Goal: Use online tool/utility: Utilize a website feature to perform a specific function

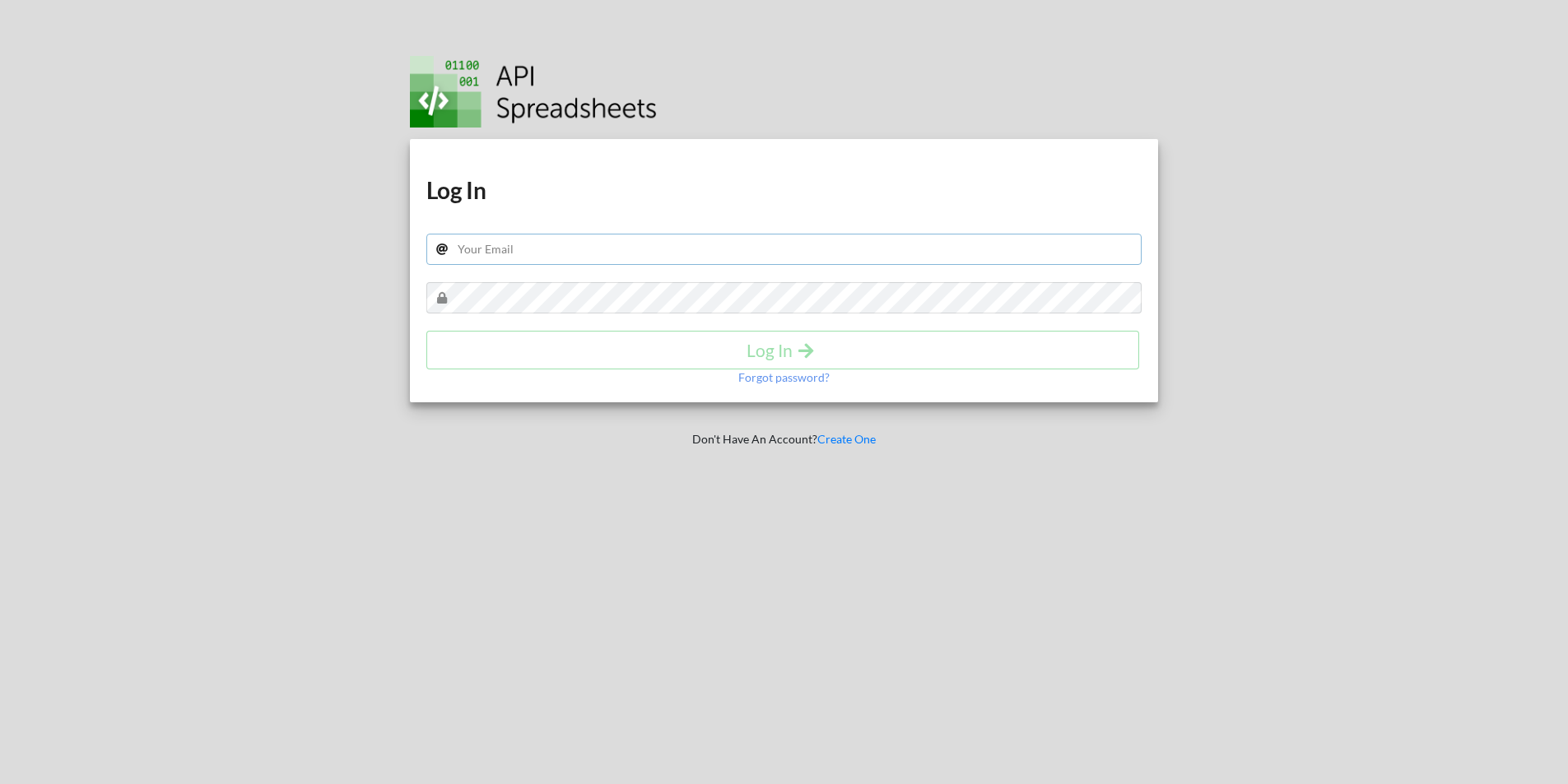
click at [521, 258] on input "text" at bounding box center [784, 249] width 716 height 31
click at [500, 252] on input "text" at bounding box center [784, 249] width 716 height 31
paste input "[EMAIL_ADDRESS][DOMAIN_NAME]"
type input "[EMAIL_ADDRESS][DOMAIN_NAME]"
click at [582, 361] on button "Log In" at bounding box center [783, 350] width 713 height 39
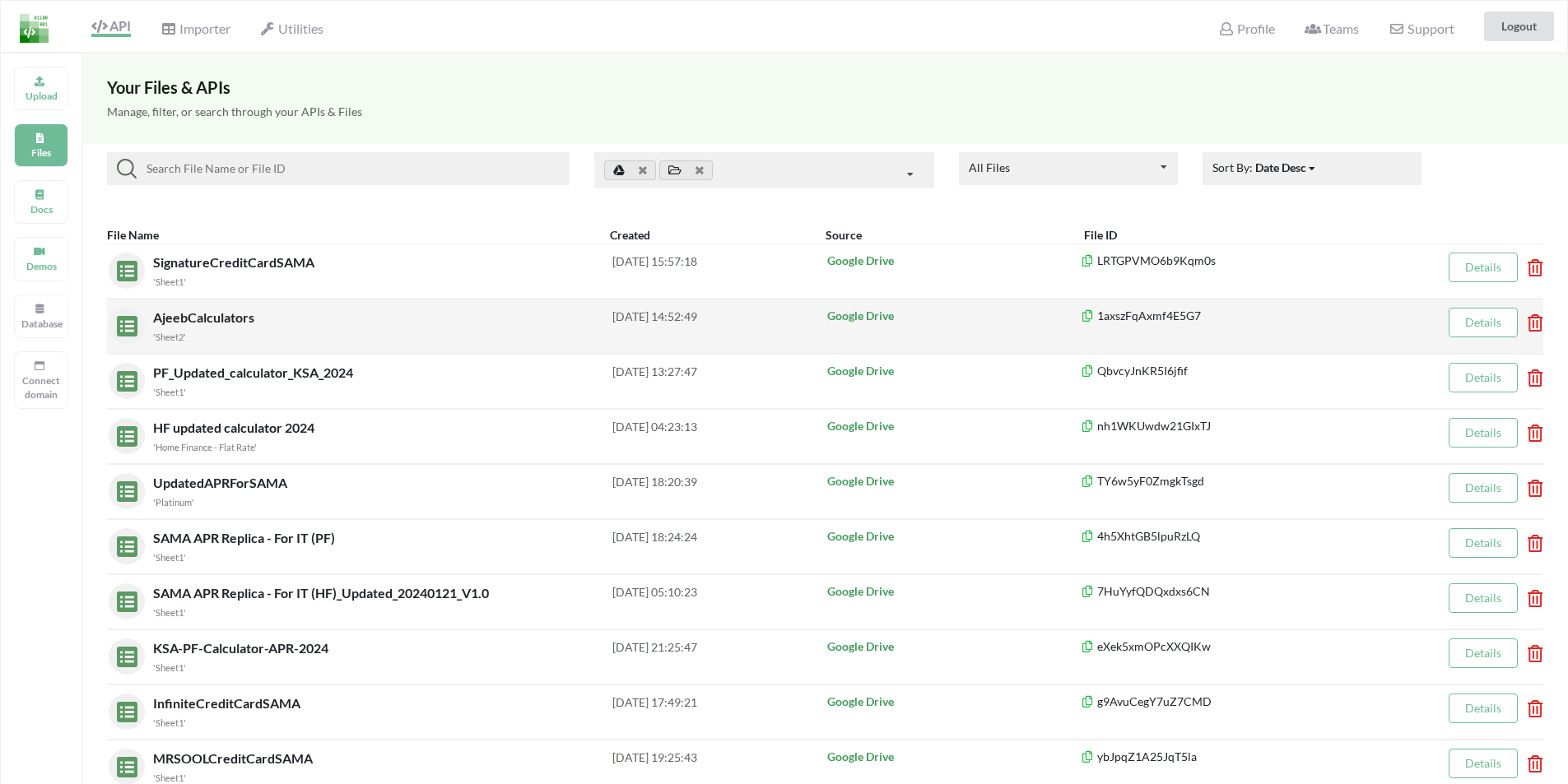
click at [192, 319] on span "AjeebCalculators" at bounding box center [206, 317] width 105 height 15
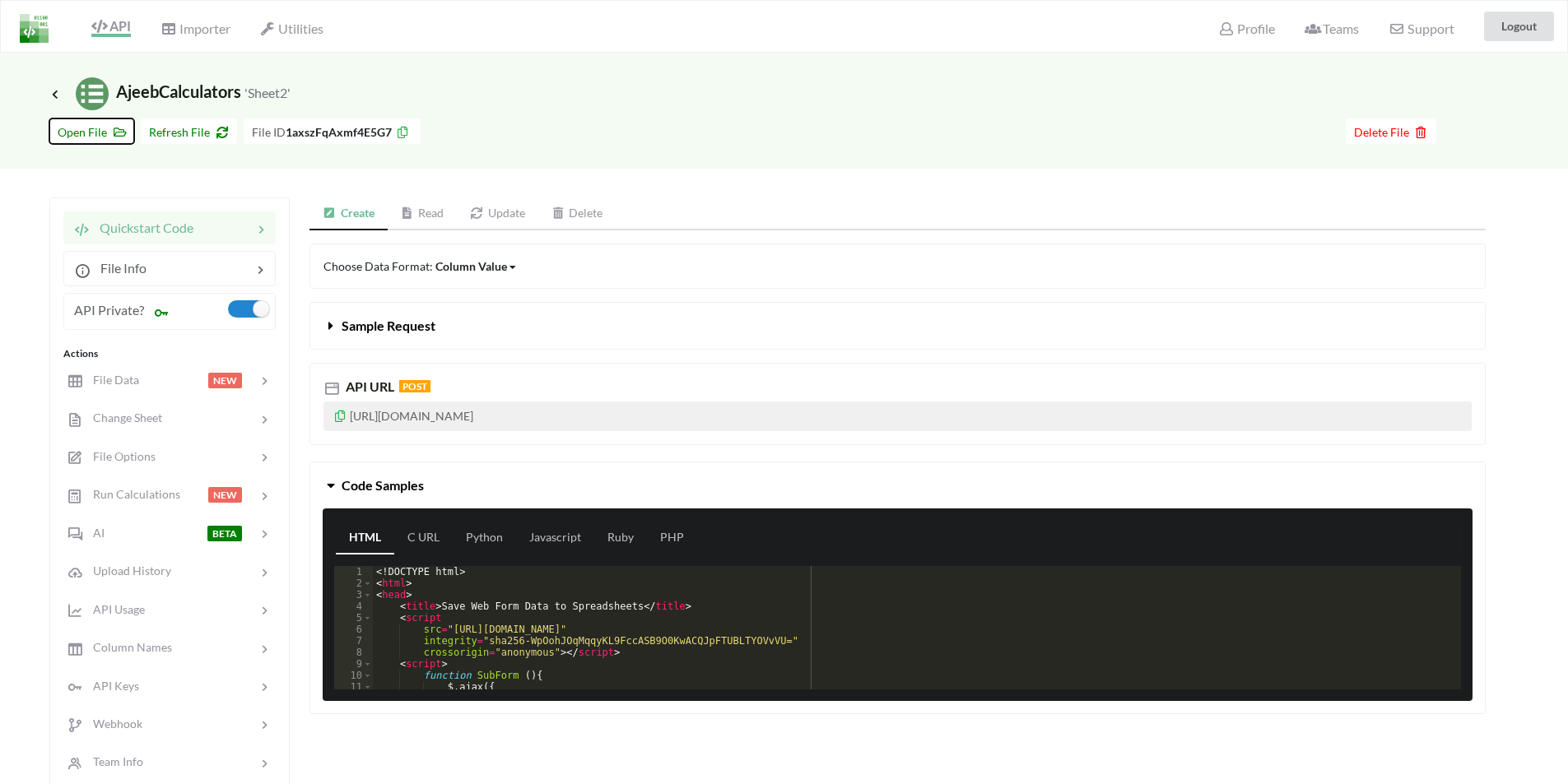
click at [80, 128] on span "Open File" at bounding box center [92, 131] width 69 height 14
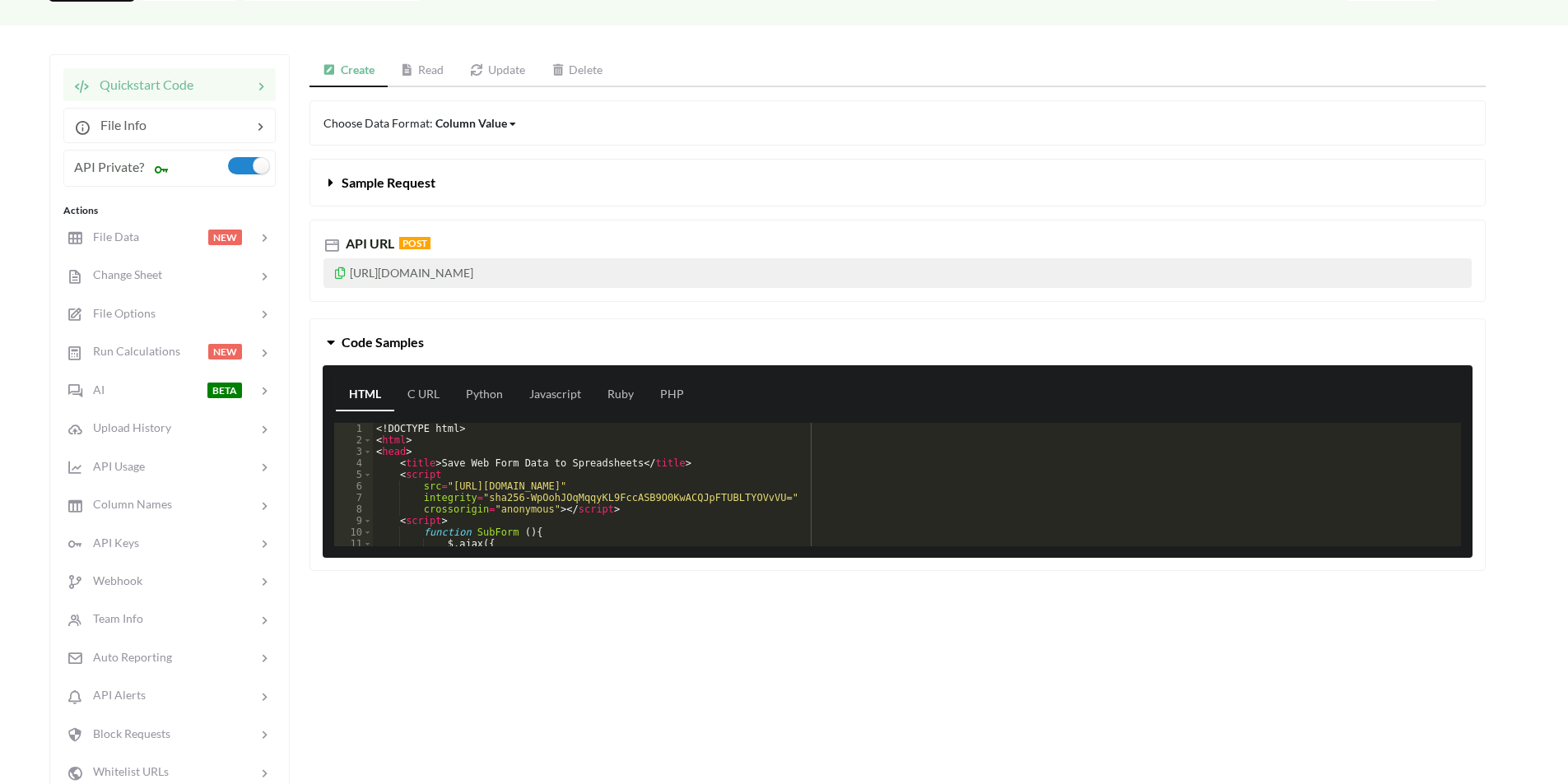
scroll to position [165, 0]
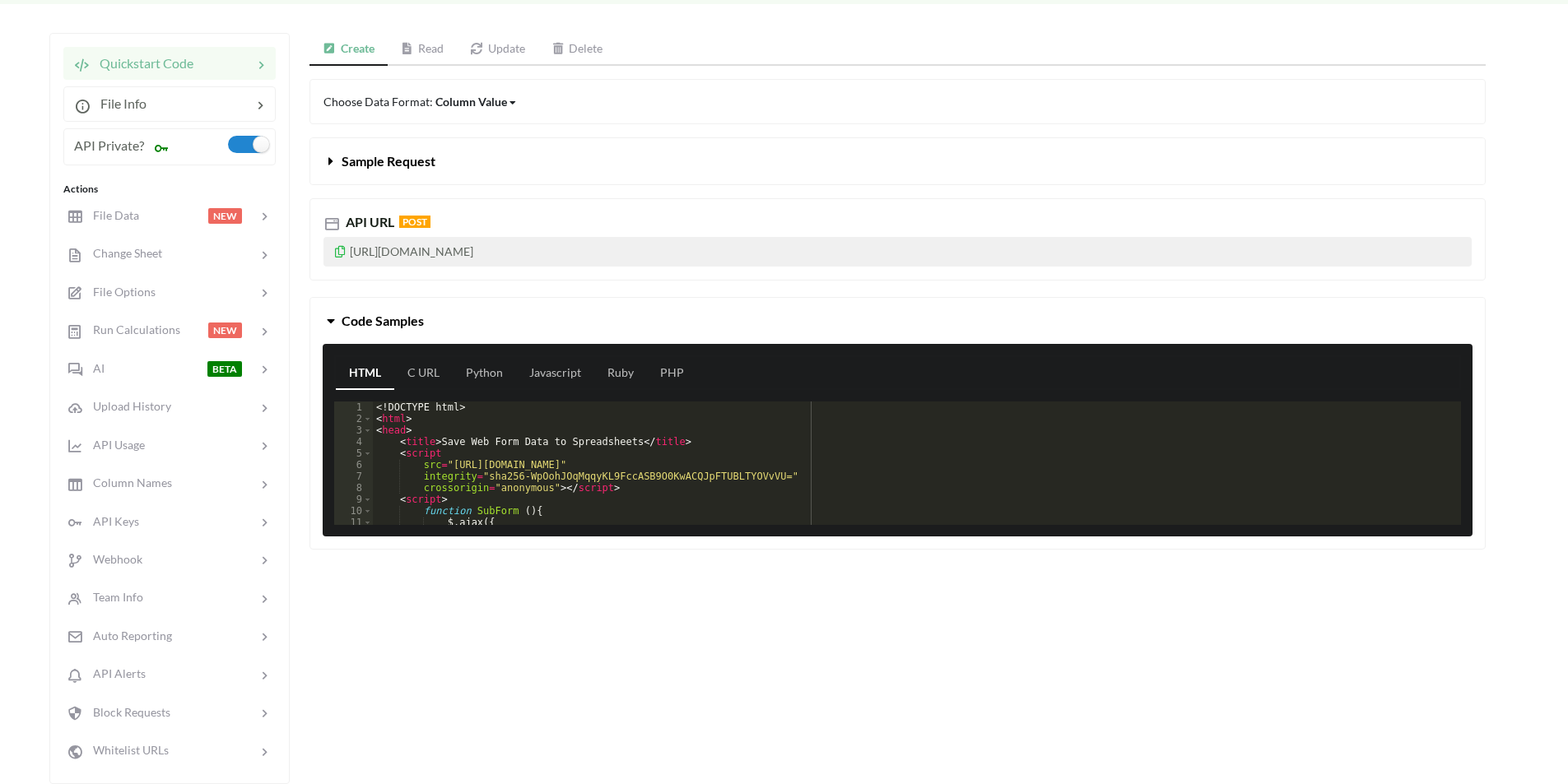
click at [429, 49] on link "Read" at bounding box center [423, 49] width 70 height 33
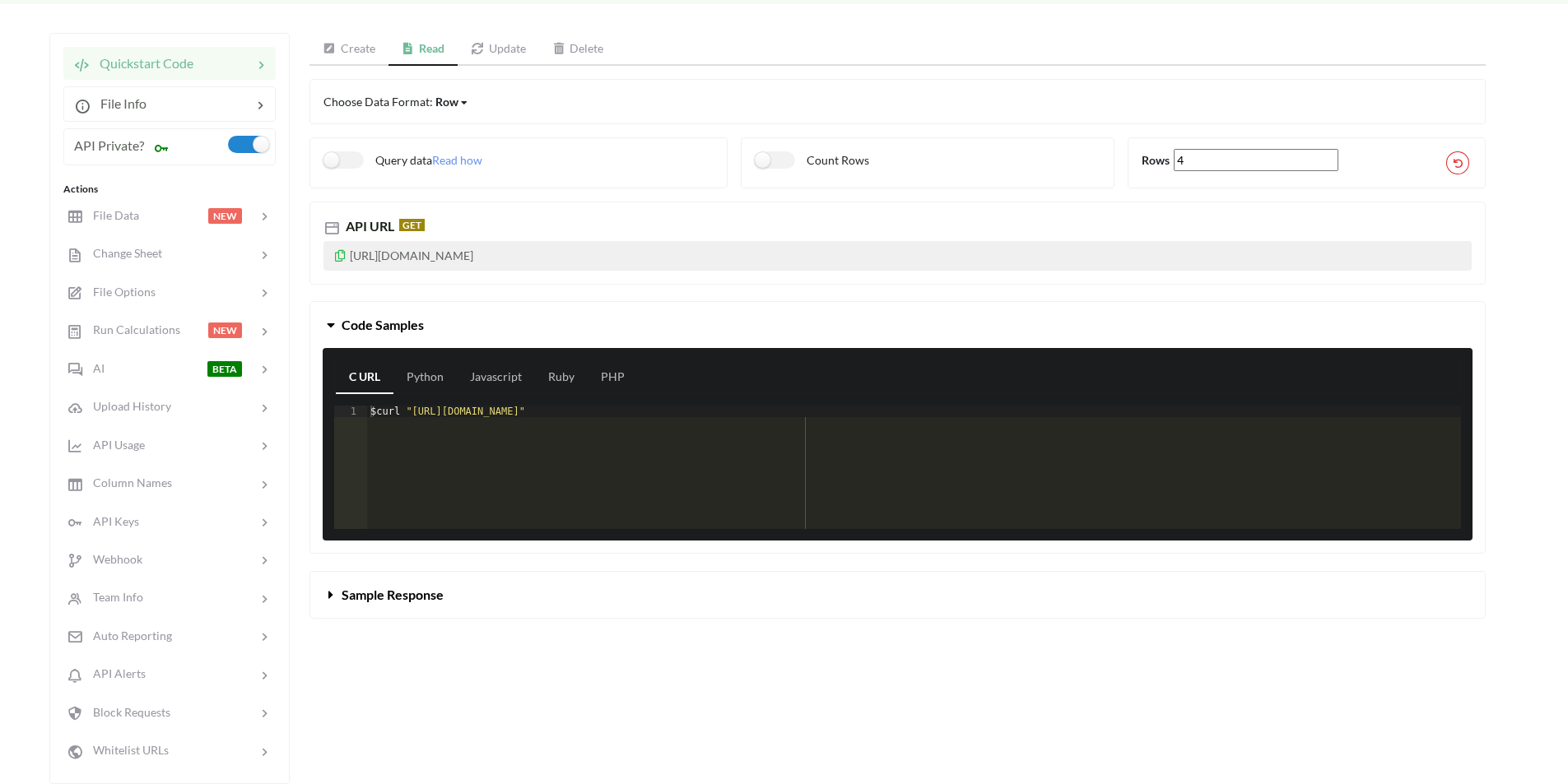
click at [343, 257] on icon at bounding box center [340, 253] width 14 height 11
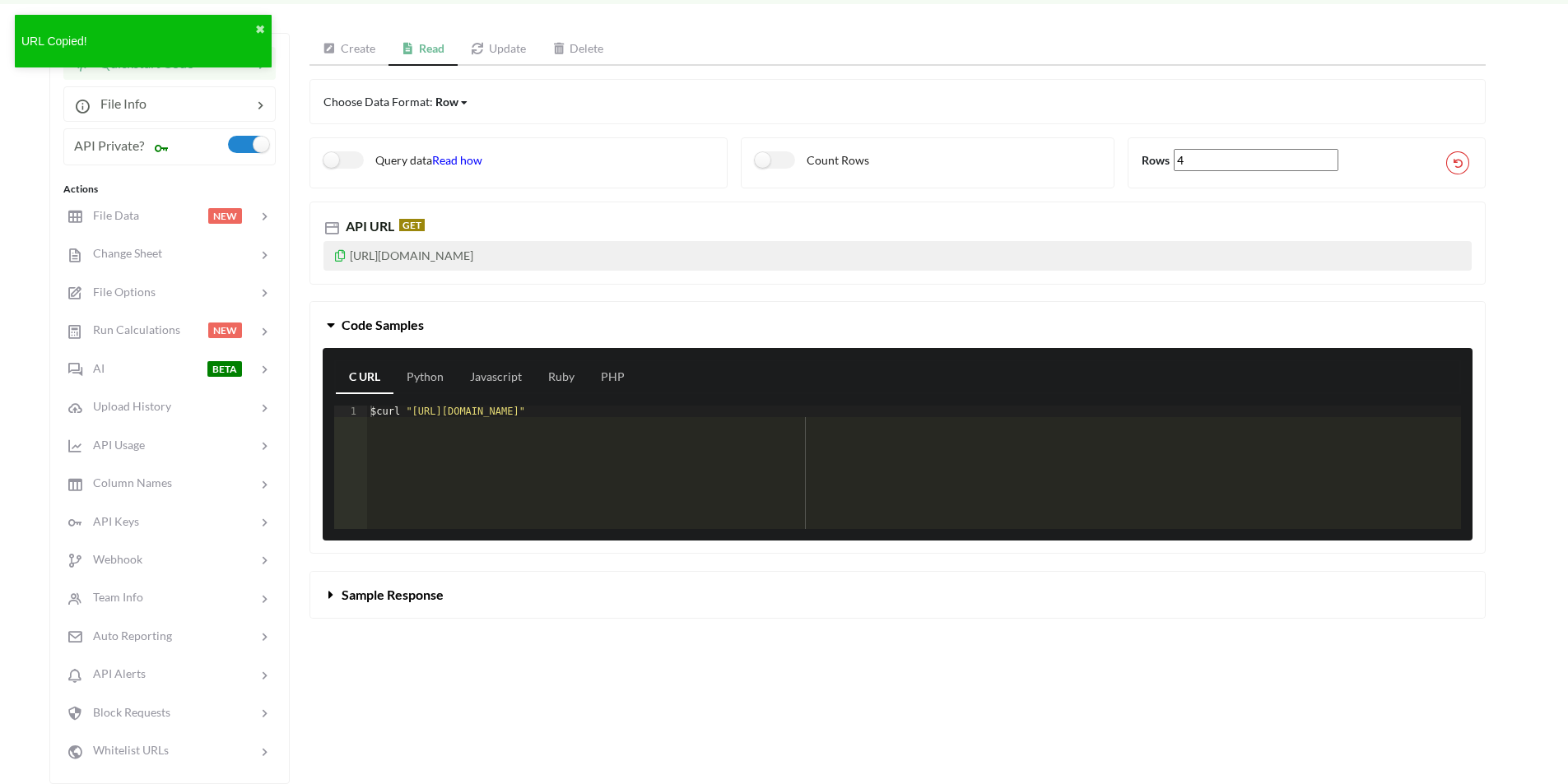
click at [450, 158] on span "Read how" at bounding box center [457, 160] width 50 height 14
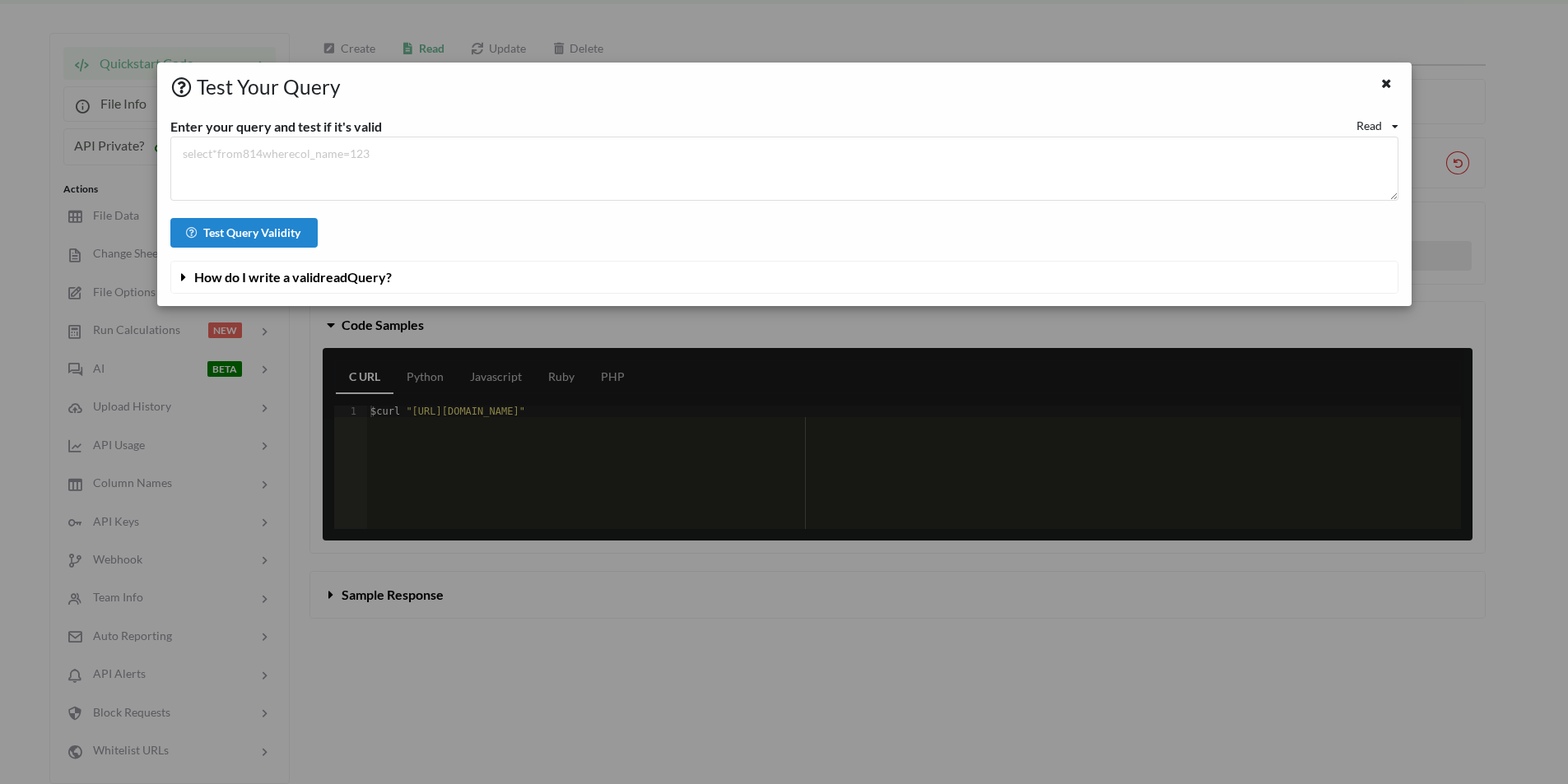
click at [1377, 120] on div "Read" at bounding box center [1369, 126] width 26 height 17
click at [1397, 181] on span "Update" at bounding box center [1389, 179] width 37 height 14
click at [1373, 126] on div "Update" at bounding box center [1363, 126] width 37 height 17
click at [1377, 204] on span "Delete" at bounding box center [1376, 208] width 33 height 14
click at [1368, 124] on div "Delete" at bounding box center [1364, 126] width 33 height 17
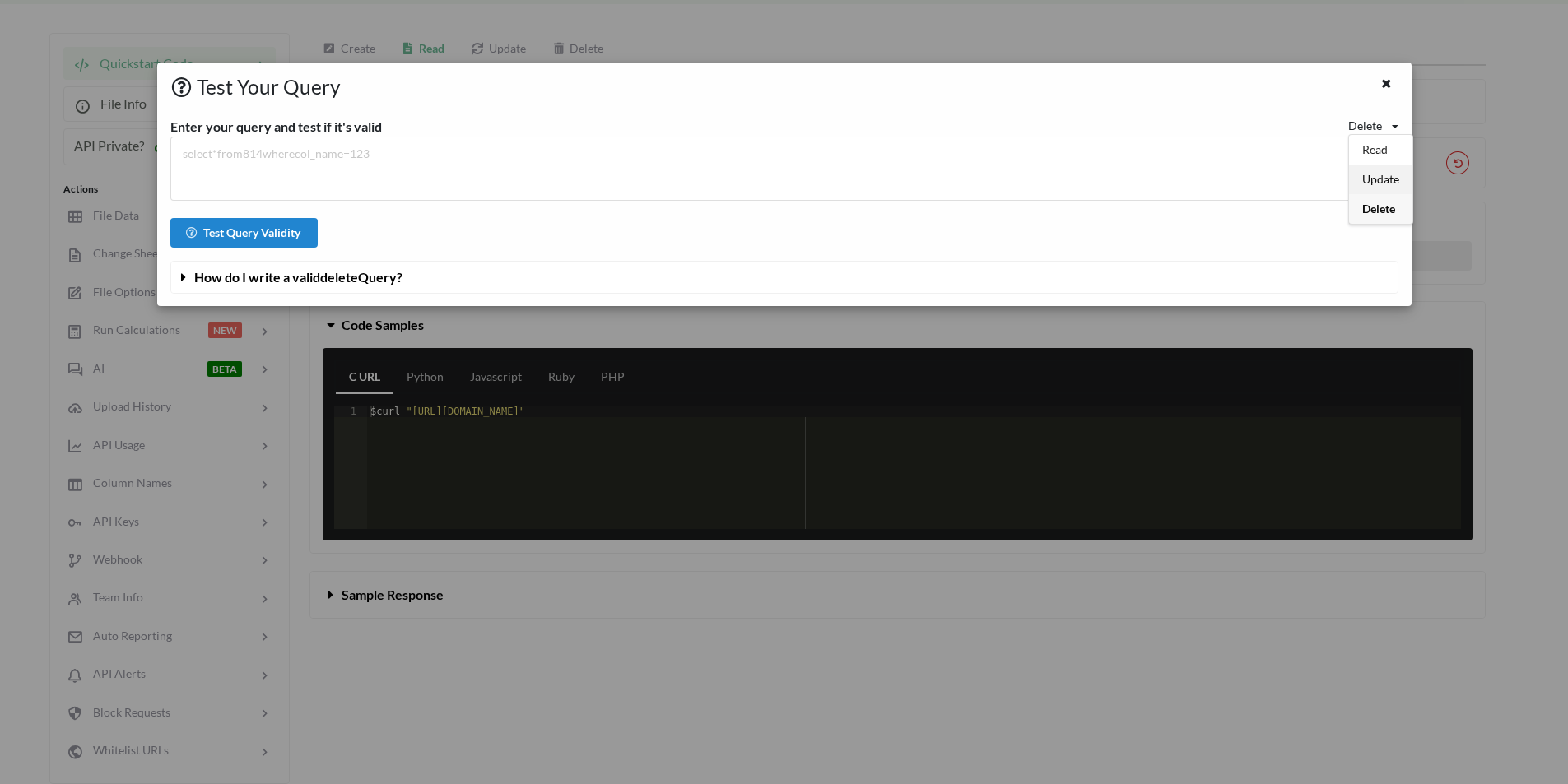
click at [1380, 175] on span "Update" at bounding box center [1380, 179] width 37 height 14
click at [184, 278] on icon at bounding box center [184, 274] width 15 height 13
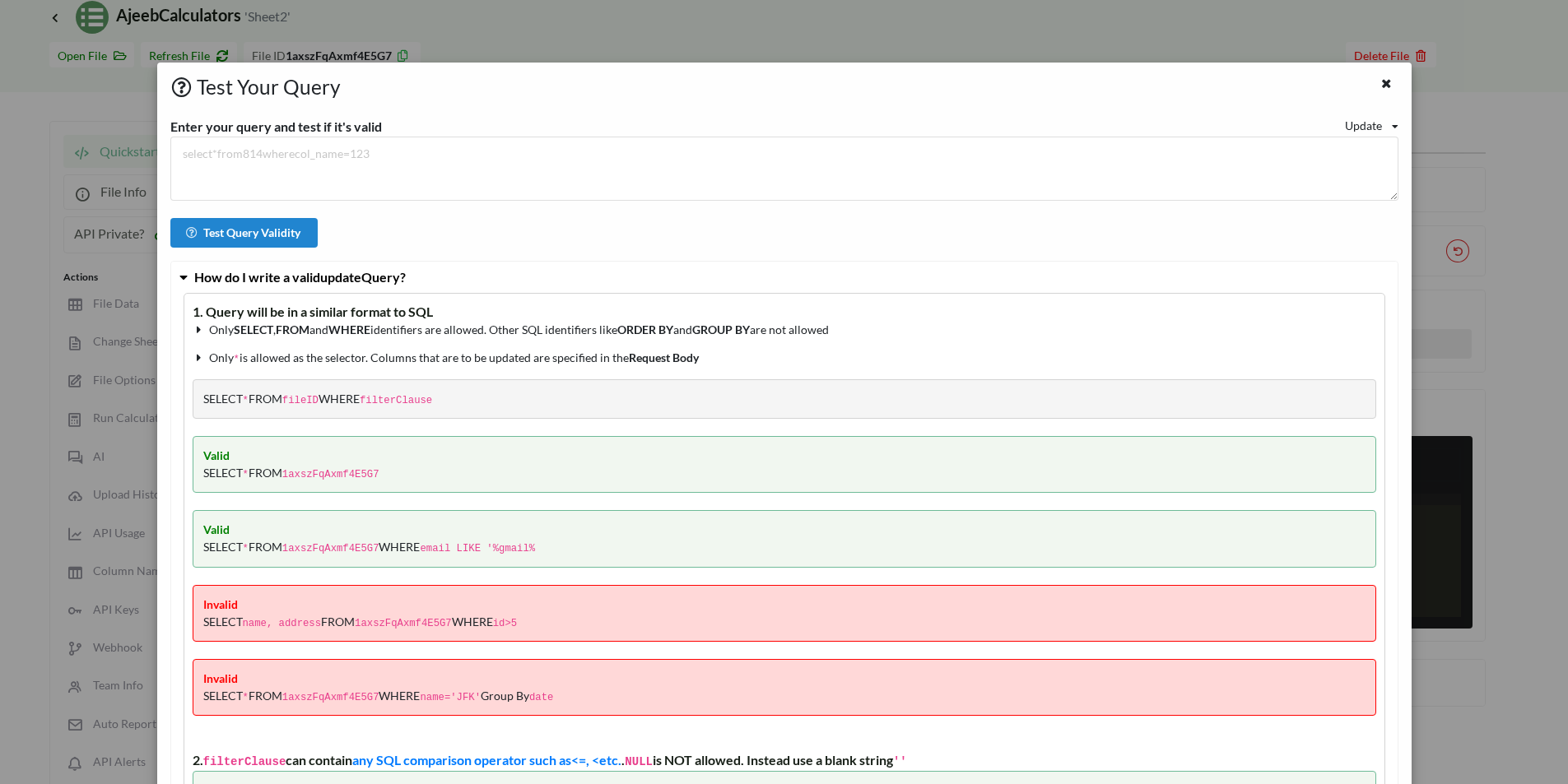
scroll to position [0, 0]
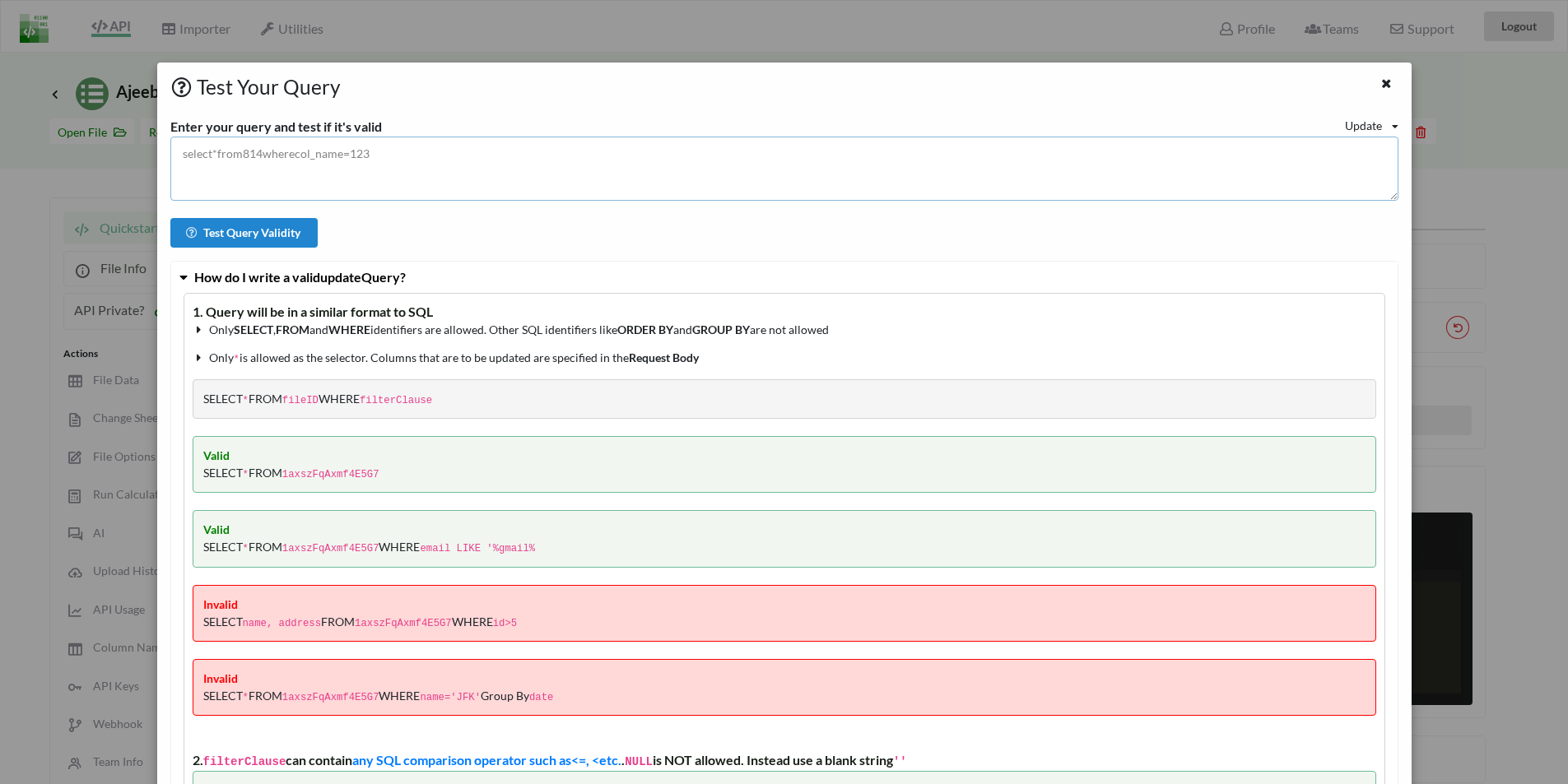
drag, startPoint x: 242, startPoint y: 158, endPoint x: 253, endPoint y: 165, distance: 13.0
click at [261, 161] on textarea at bounding box center [784, 168] width 1228 height 64
drag, startPoint x: 242, startPoint y: 155, endPoint x: 252, endPoint y: 155, distance: 10.0
click at [252, 155] on textarea at bounding box center [784, 168] width 1228 height 64
click at [241, 153] on textarea at bounding box center [784, 168] width 1228 height 64
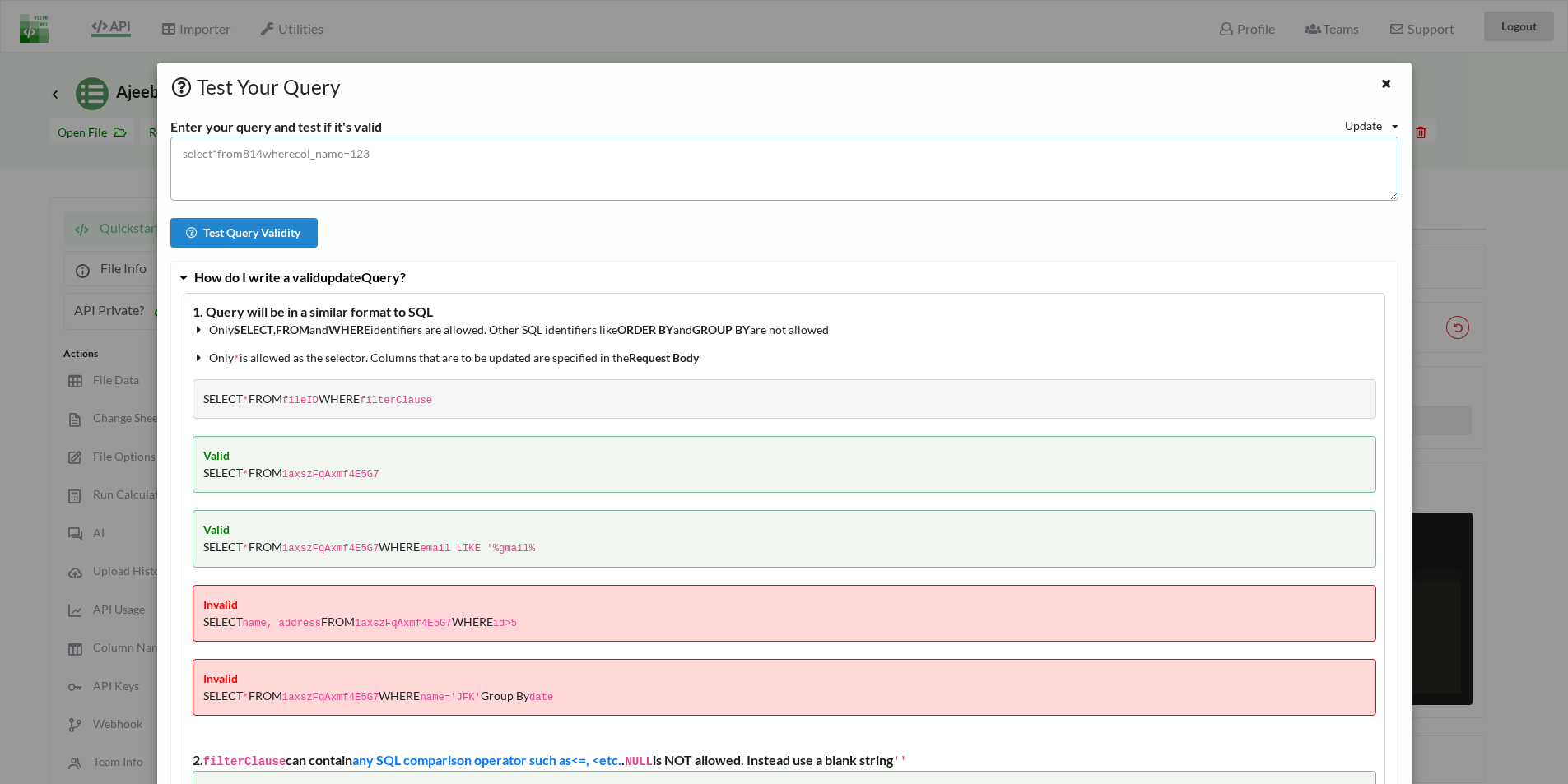
click at [241, 153] on textarea at bounding box center [784, 168] width 1228 height 64
click at [1379, 88] on icon at bounding box center [1386, 82] width 14 height 11
